Goal: Find specific page/section: Find specific page/section

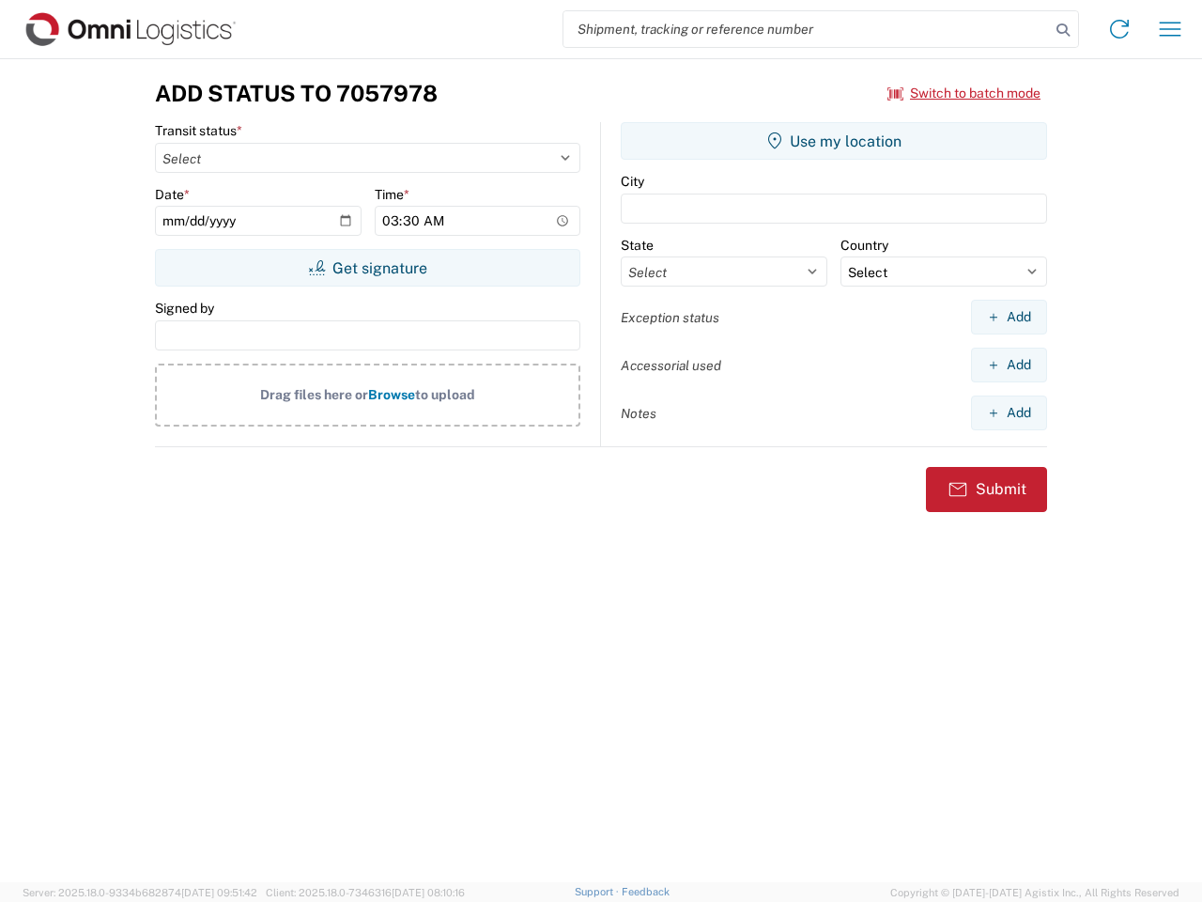
click at [807, 29] on input "search" at bounding box center [807, 29] width 487 height 36
click at [1063, 30] on icon at bounding box center [1063, 30] width 26 height 26
click at [1120, 29] on icon at bounding box center [1120, 29] width 30 height 30
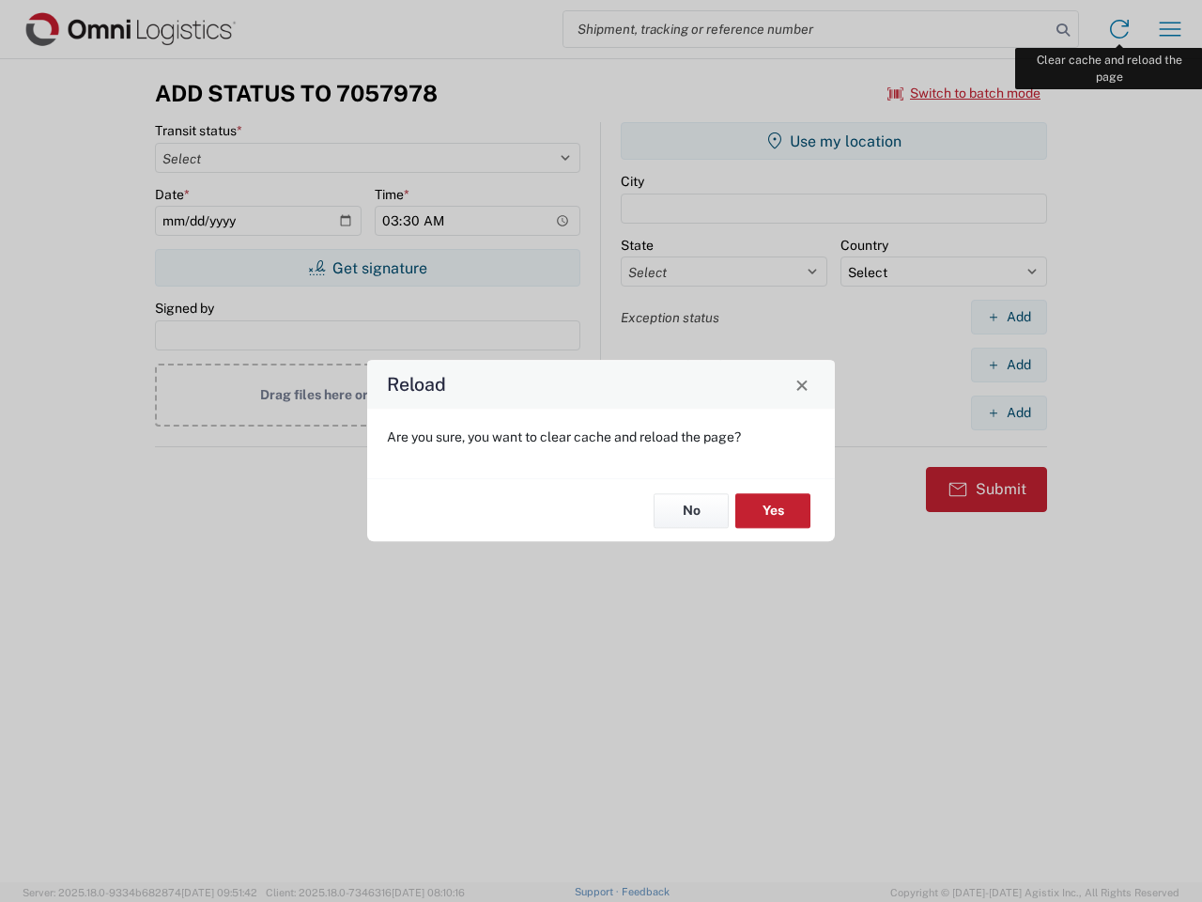
click at [1170, 29] on div "Reload Are you sure, you want to clear cache and reload the page? No Yes" at bounding box center [601, 451] width 1202 height 902
click at [965, 93] on div "Reload Are you sure, you want to clear cache and reload the page? No Yes" at bounding box center [601, 451] width 1202 height 902
click at [367, 268] on div "Reload Are you sure, you want to clear cache and reload the page? No Yes" at bounding box center [601, 451] width 1202 height 902
click at [834, 141] on div "Reload Are you sure, you want to clear cache and reload the page? No Yes" at bounding box center [601, 451] width 1202 height 902
click at [1009, 317] on div "Reload Are you sure, you want to clear cache and reload the page? No Yes" at bounding box center [601, 451] width 1202 height 902
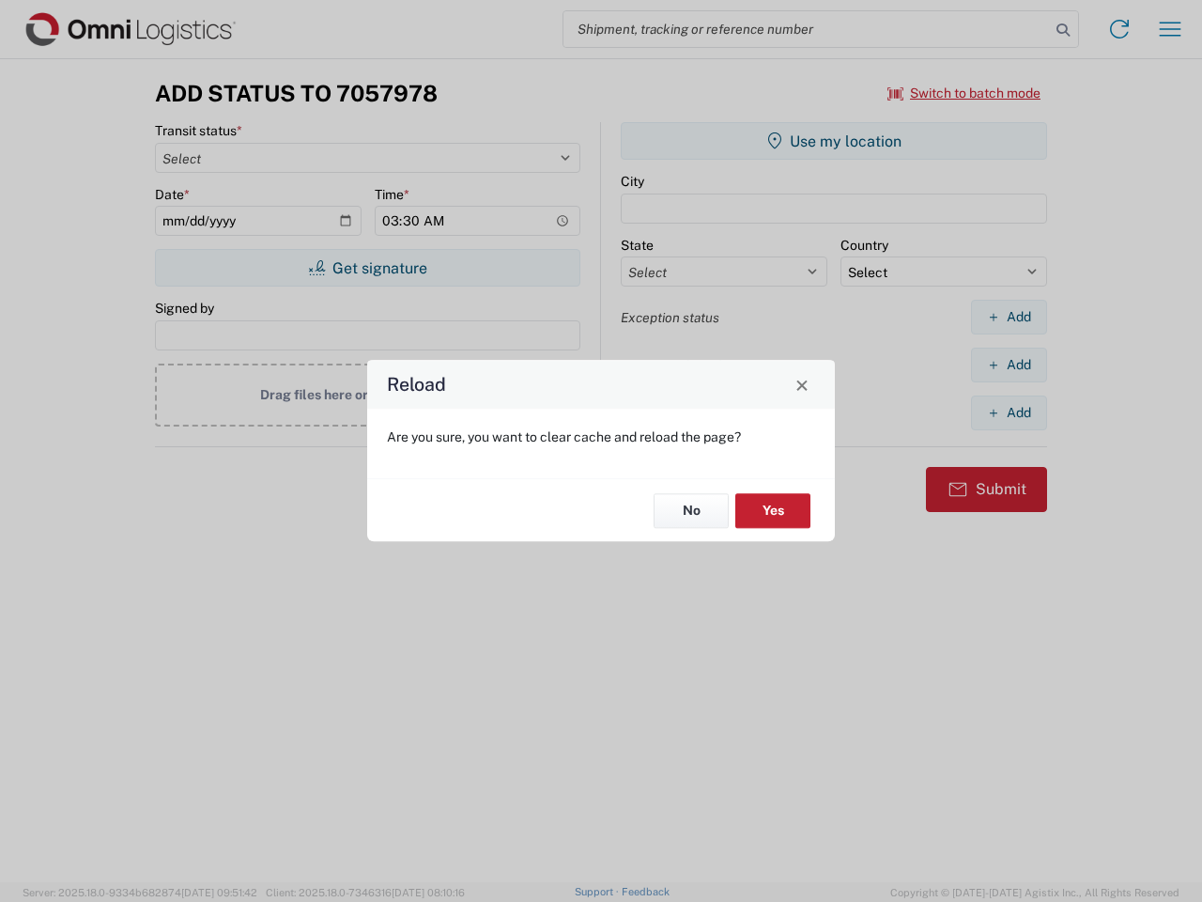
click at [1009, 364] on div "Reload Are you sure, you want to clear cache and reload the page? No Yes" at bounding box center [601, 451] width 1202 height 902
click at [1009, 412] on div "Reload Are you sure, you want to clear cache and reload the page? No Yes" at bounding box center [601, 451] width 1202 height 902
